Goal: Task Accomplishment & Management: Use online tool/utility

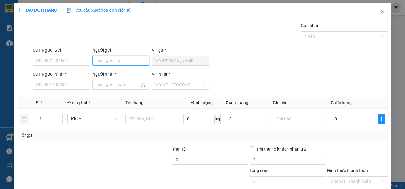
click at [122, 60] on input "Người gửi" at bounding box center [120, 61] width 57 height 10
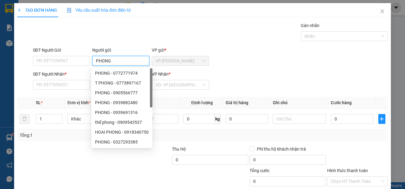
type input "PHONG"
click at [74, 55] on div "SĐT Người Gửi" at bounding box center [61, 51] width 57 height 9
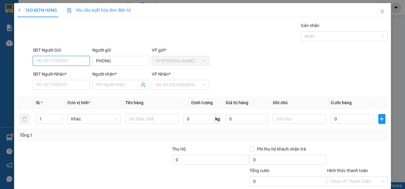
click at [75, 59] on input "SĐT Người Gửi" at bounding box center [61, 61] width 57 height 10
click at [81, 72] on div "0365059432 - PHONG" at bounding box center [60, 73] width 49 height 7
type input "0365059432"
type input "0904595847"
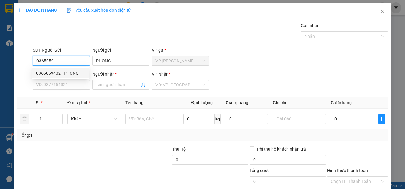
type input "PHUOC"
type input "25.000"
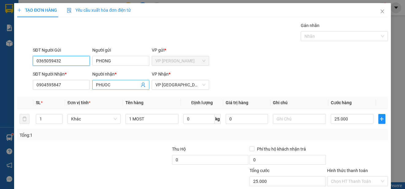
type input "0365059432"
click at [113, 85] on input "PHUOC" at bounding box center [118, 84] width 44 height 7
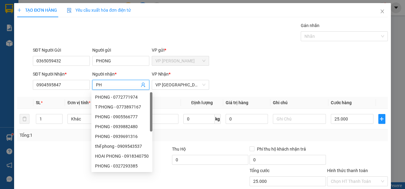
type input "P"
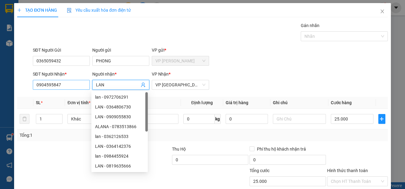
type input "LAN"
click at [82, 84] on input "0904595847" at bounding box center [61, 85] width 57 height 10
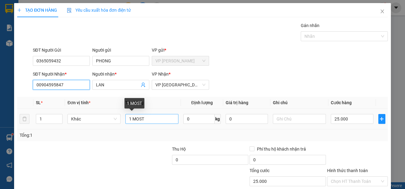
type input "00904595847"
click at [148, 120] on input "1 MOST" at bounding box center [151, 119] width 53 height 10
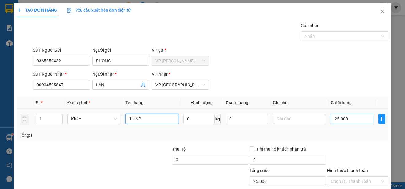
type input "1 HNP"
type input "0"
click at [331, 119] on input "0" at bounding box center [352, 119] width 43 height 10
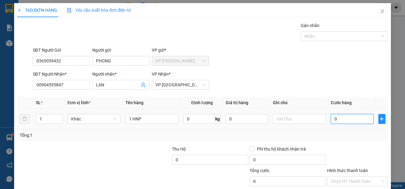
type input "20"
type input "200"
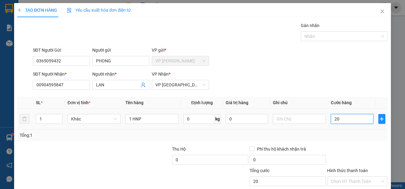
type input "200"
type input "2.000"
type input "20.000"
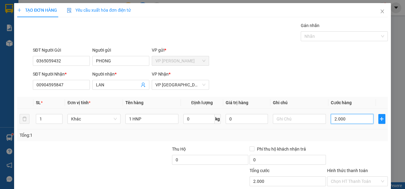
type input "20.000"
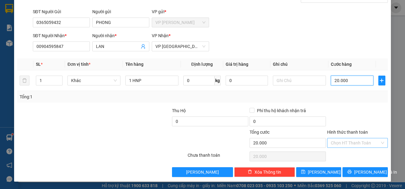
type input "20.000"
click at [368, 141] on input "Hình thức thanh toán" at bounding box center [355, 142] width 49 height 9
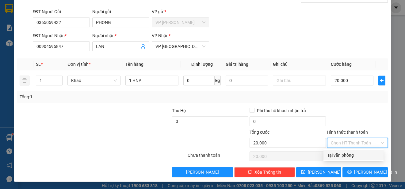
click at [365, 153] on div "Tại văn phòng" at bounding box center [353, 155] width 53 height 7
type input "0"
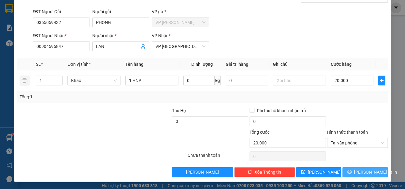
click at [367, 171] on span "[PERSON_NAME] và In" at bounding box center [375, 171] width 43 height 7
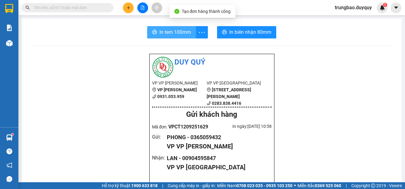
click at [171, 33] on span "In tem 100mm" at bounding box center [176, 32] width 32 height 8
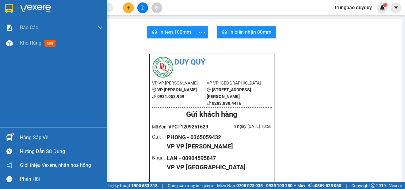
click at [9, 7] on img at bounding box center [9, 8] width 8 height 9
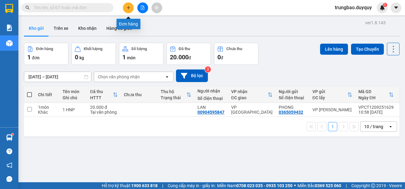
click at [126, 7] on icon "plus" at bounding box center [128, 8] width 4 height 4
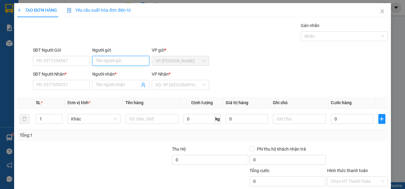
click at [116, 60] on input "Người gửi" at bounding box center [120, 61] width 57 height 10
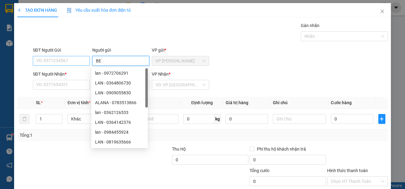
type input "BE"
click at [72, 62] on input "SĐT Người Gửi" at bounding box center [61, 61] width 57 height 10
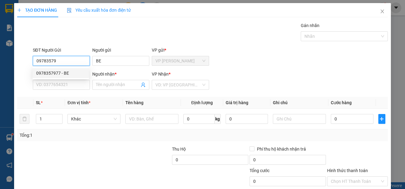
click at [68, 72] on div "0978357977 - BE" at bounding box center [60, 73] width 49 height 7
type input "0978357977"
type input "0963737327"
type input "TRƯỜNG KHA"
type input "30.000"
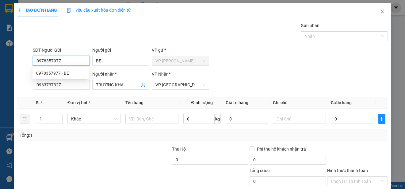
type input "30.000"
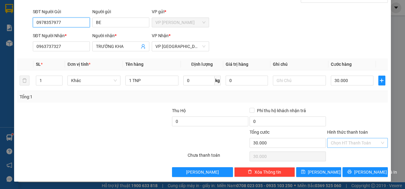
type input "0978357977"
click at [364, 140] on input "Hình thức thanh toán" at bounding box center [355, 142] width 49 height 9
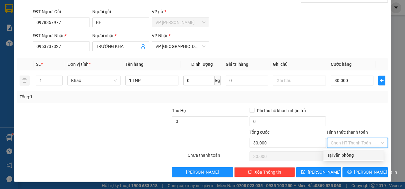
click at [362, 156] on div "Tại văn phòng" at bounding box center [353, 155] width 53 height 7
type input "0"
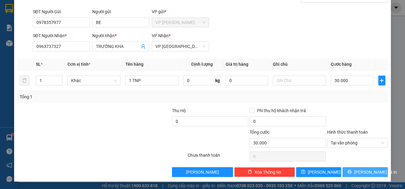
click at [359, 171] on span "[PERSON_NAME] và In" at bounding box center [375, 171] width 43 height 7
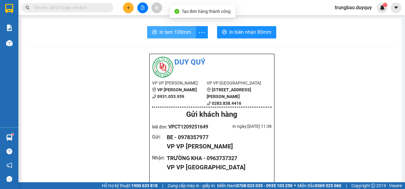
click at [181, 33] on span "In tem 100mm" at bounding box center [176, 32] width 32 height 8
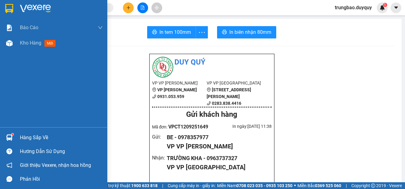
click at [9, 6] on img at bounding box center [9, 8] width 8 height 9
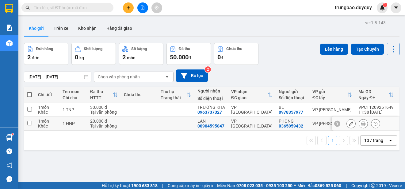
click at [30, 123] on input "checkbox" at bounding box center [29, 123] width 5 height 5
checkbox input "true"
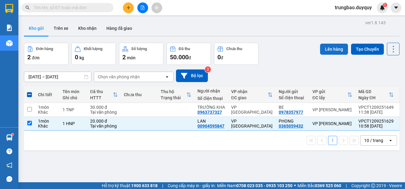
click at [331, 51] on button "Lên hàng" at bounding box center [334, 49] width 28 height 11
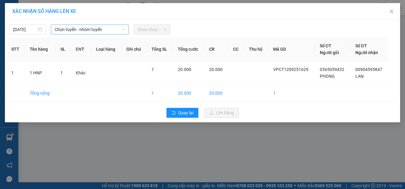
click at [95, 29] on span "Chọn tuyến - nhóm tuyến" at bounding box center [90, 29] width 71 height 9
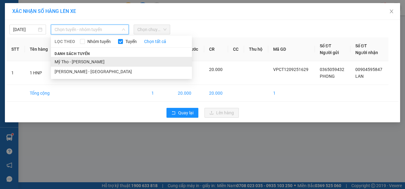
click at [102, 59] on li "Mỹ Tho - [PERSON_NAME]" at bounding box center [121, 62] width 141 height 10
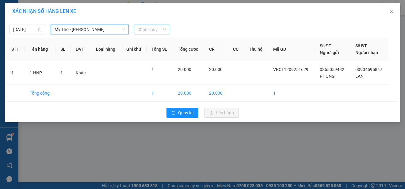
click at [160, 30] on span "Chọn chuyến" at bounding box center [151, 29] width 29 height 9
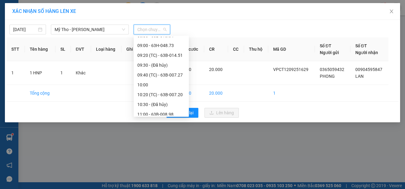
scroll to position [184, 0]
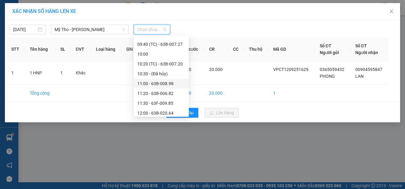
click at [173, 82] on div "11:00 - 63B-008.98" at bounding box center [161, 83] width 48 height 7
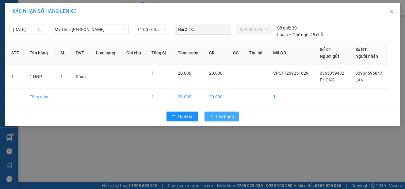
click at [219, 117] on span "Lên hàng" at bounding box center [225, 116] width 18 height 7
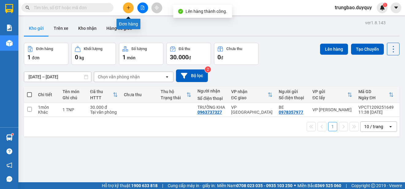
click at [127, 8] on icon "plus" at bounding box center [128, 7] width 3 height 0
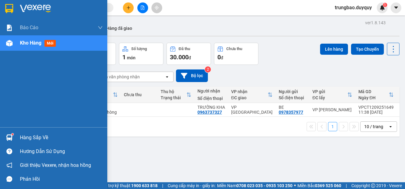
click at [10, 7] on img at bounding box center [9, 8] width 8 height 9
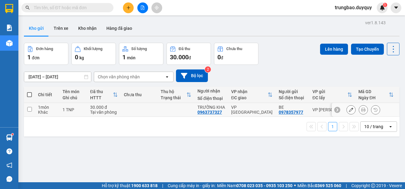
click at [29, 109] on input "checkbox" at bounding box center [29, 109] width 5 height 5
checkbox input "true"
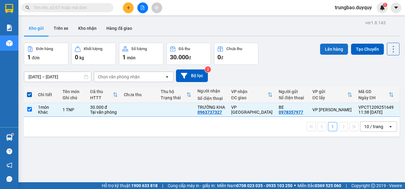
click at [332, 48] on button "Lên hàng" at bounding box center [334, 49] width 28 height 11
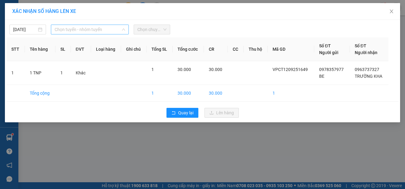
click at [106, 28] on span "Chọn tuyến - nhóm tuyến" at bounding box center [90, 29] width 71 height 9
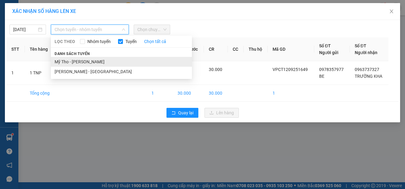
click at [107, 63] on li "Mỹ Tho - [PERSON_NAME]" at bounding box center [121, 62] width 141 height 10
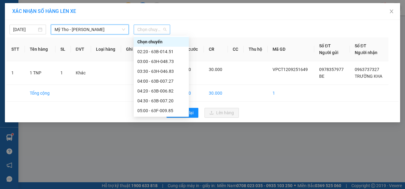
click at [165, 28] on span "Chọn chuyến" at bounding box center [151, 29] width 29 height 9
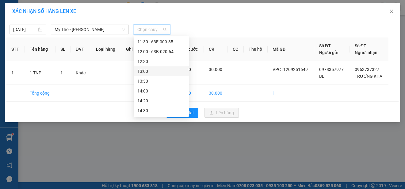
scroll to position [215, 0]
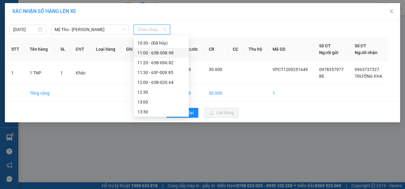
click at [171, 53] on div "11:00 - 63B-008.98" at bounding box center [161, 52] width 48 height 7
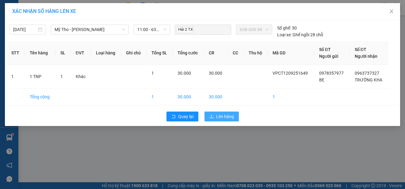
click at [230, 114] on span "Lên hàng" at bounding box center [225, 116] width 18 height 7
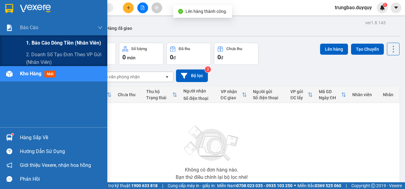
click at [33, 42] on span "1. Báo cáo dòng tiền (nhân viên)" at bounding box center [63, 43] width 75 height 8
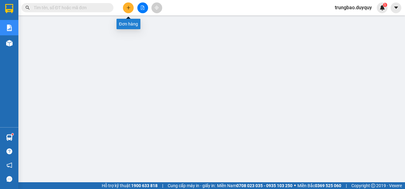
click at [127, 9] on icon "plus" at bounding box center [128, 8] width 4 height 4
